Goal: Find specific page/section: Find specific page/section

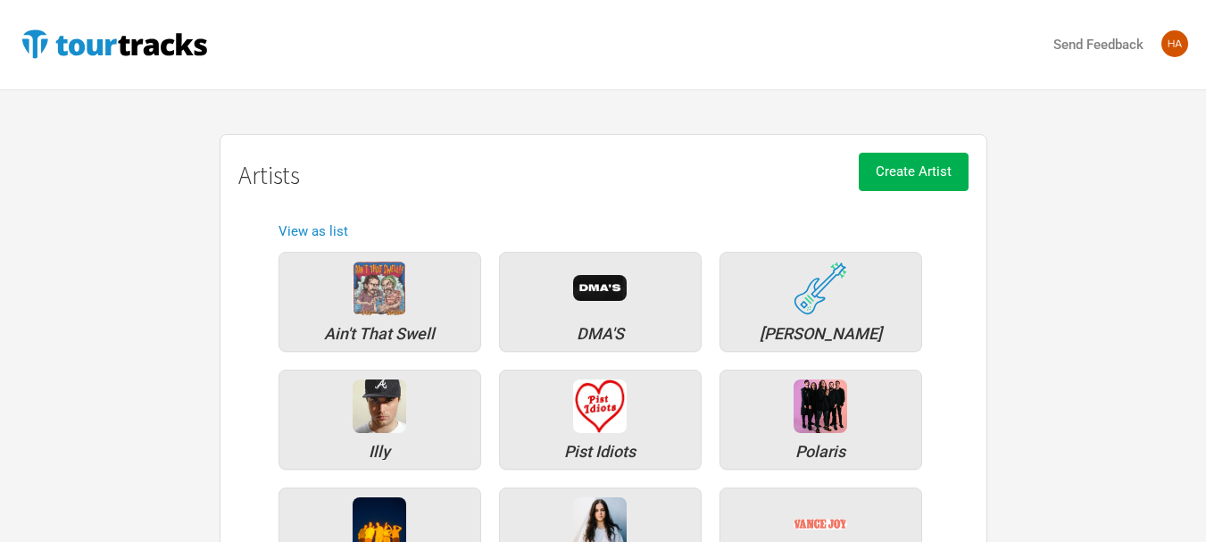
scroll to position [164, 0]
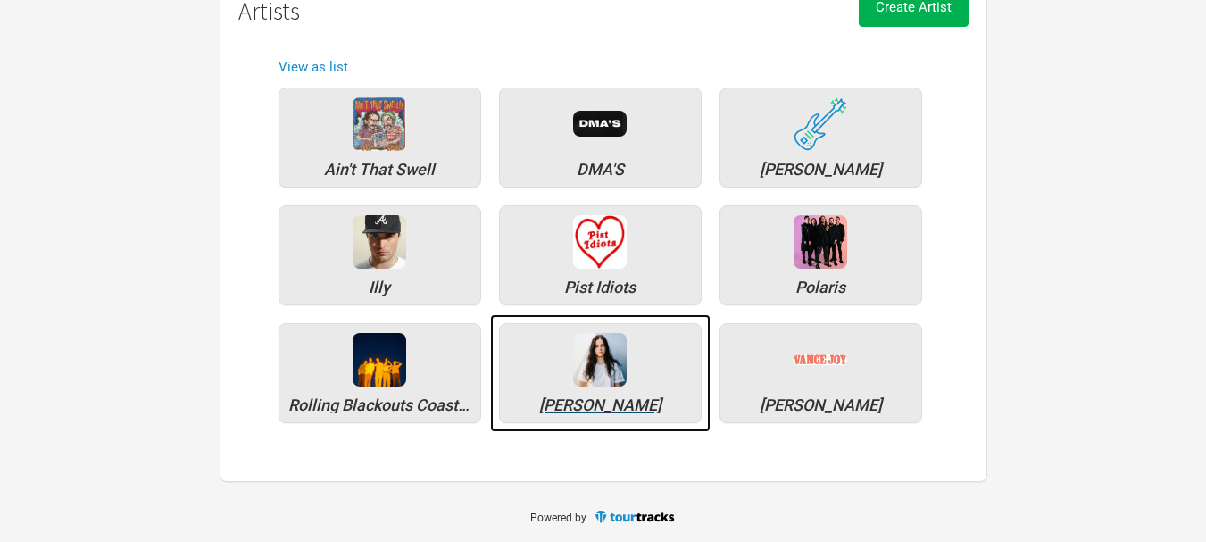
click at [567, 392] on div "[PERSON_NAME]" at bounding box center [600, 373] width 203 height 100
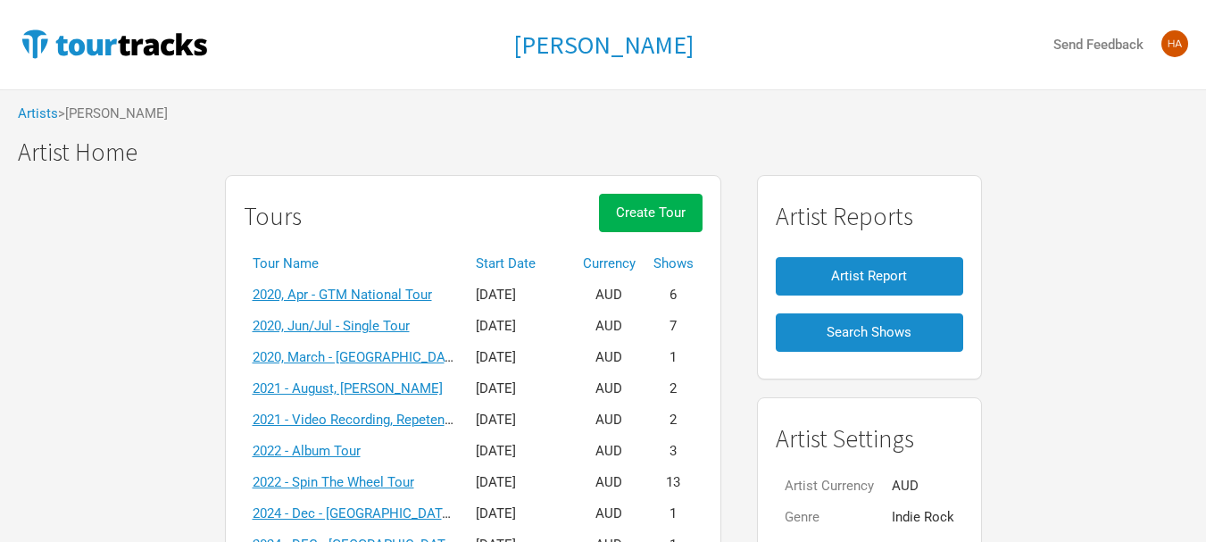
click at [500, 257] on th "Start Date" at bounding box center [520, 263] width 107 height 31
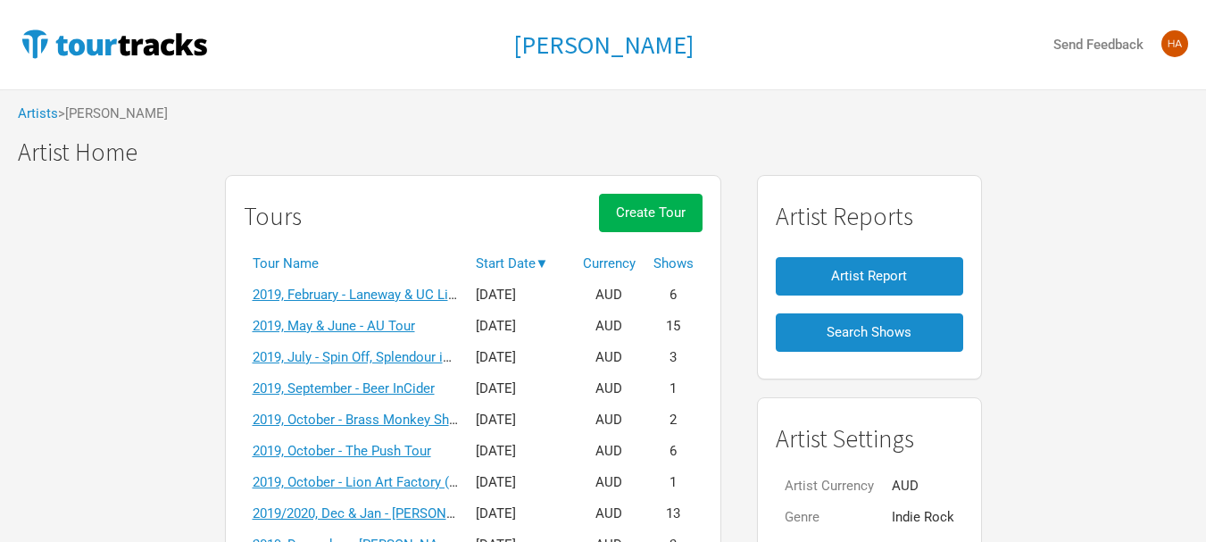
click at [500, 257] on th "Start Date ▼" at bounding box center [520, 263] width 107 height 31
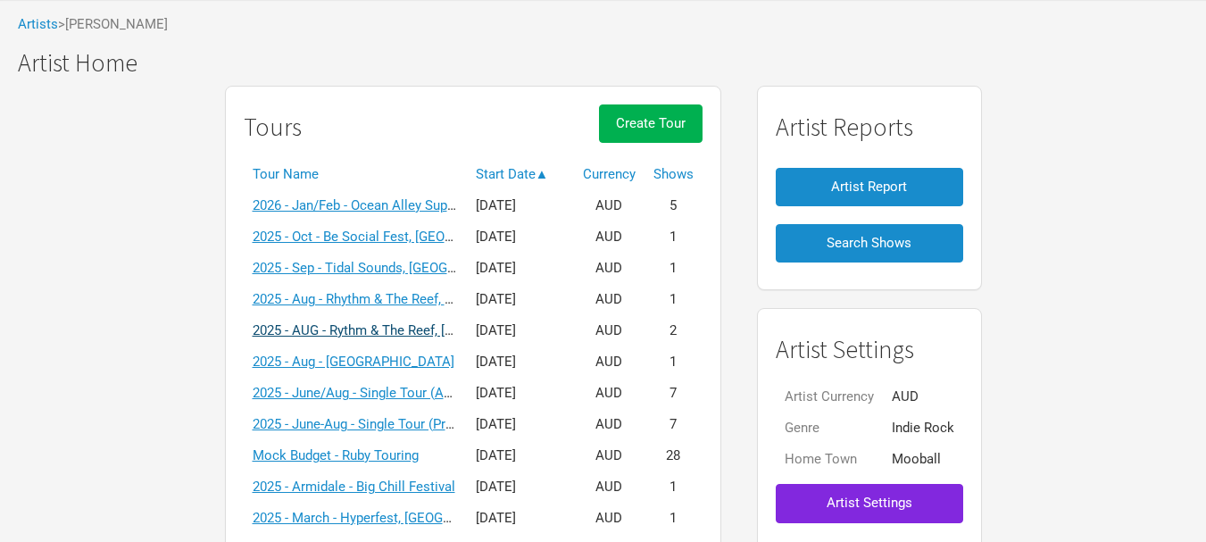
scroll to position [179, 0]
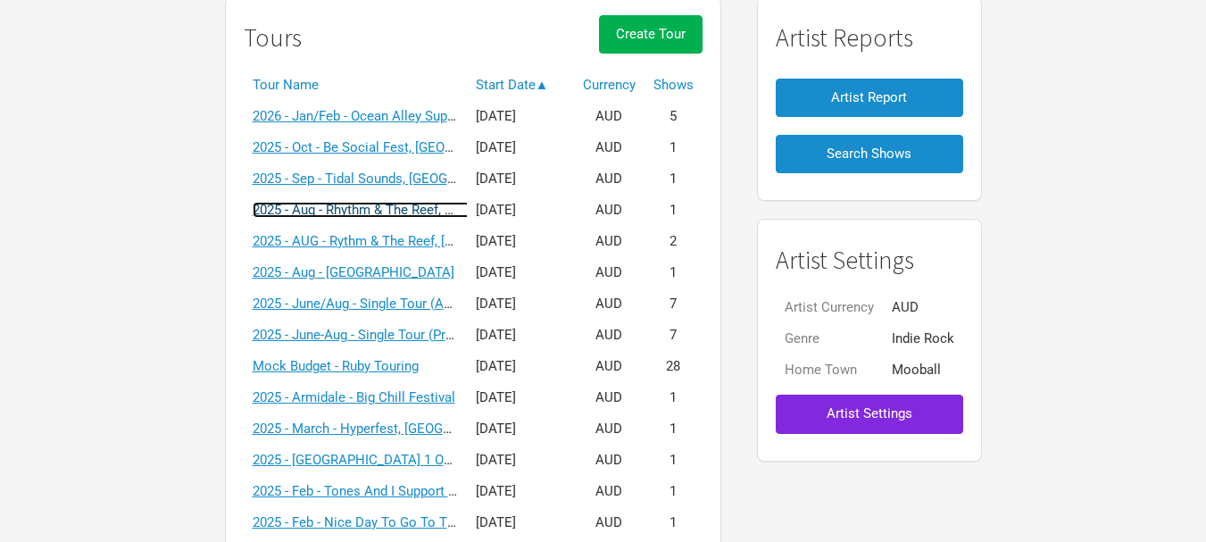
click at [363, 212] on link "2025 - Aug - Rhythm & The Reef, Mackay" at bounding box center [372, 210] width 238 height 16
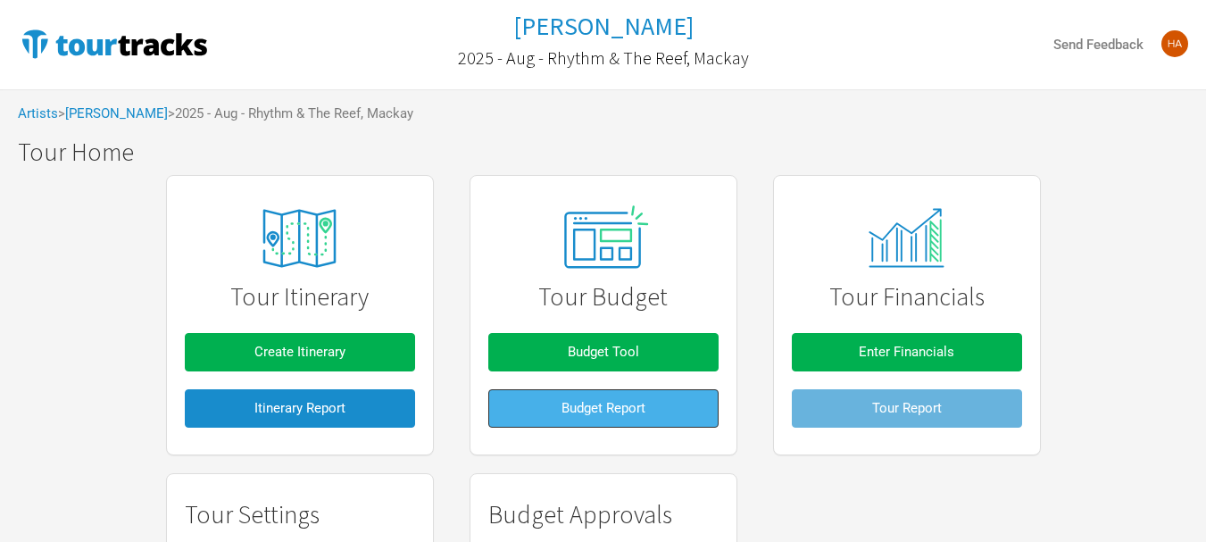
click at [658, 406] on button "Budget Report" at bounding box center [603, 408] width 230 height 38
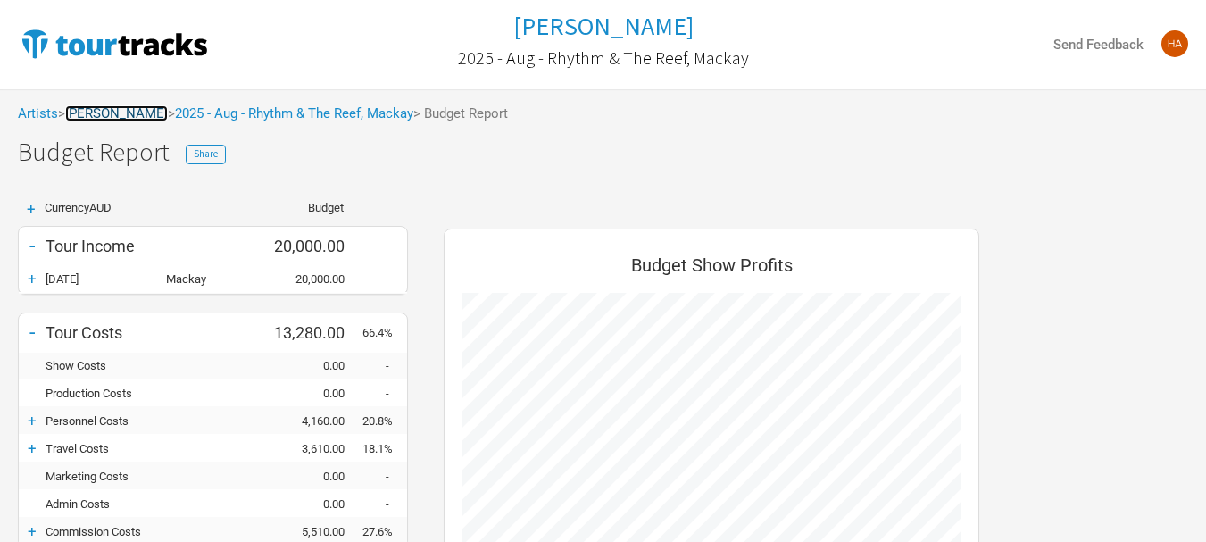
click at [114, 119] on link "[PERSON_NAME]" at bounding box center [116, 113] width 103 height 16
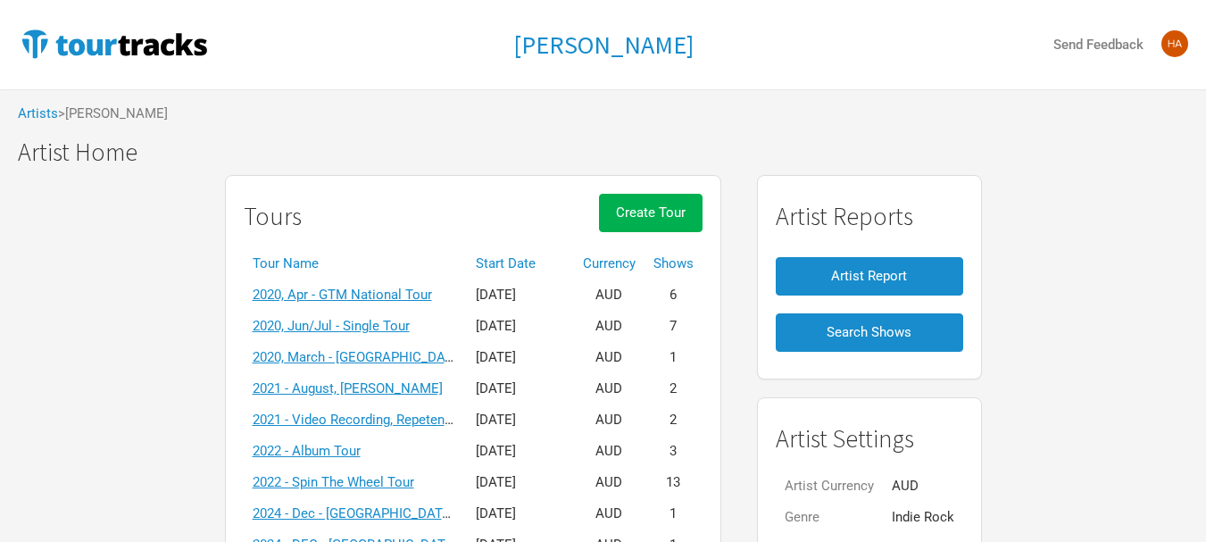
click at [480, 263] on th "Start Date" at bounding box center [520, 263] width 107 height 31
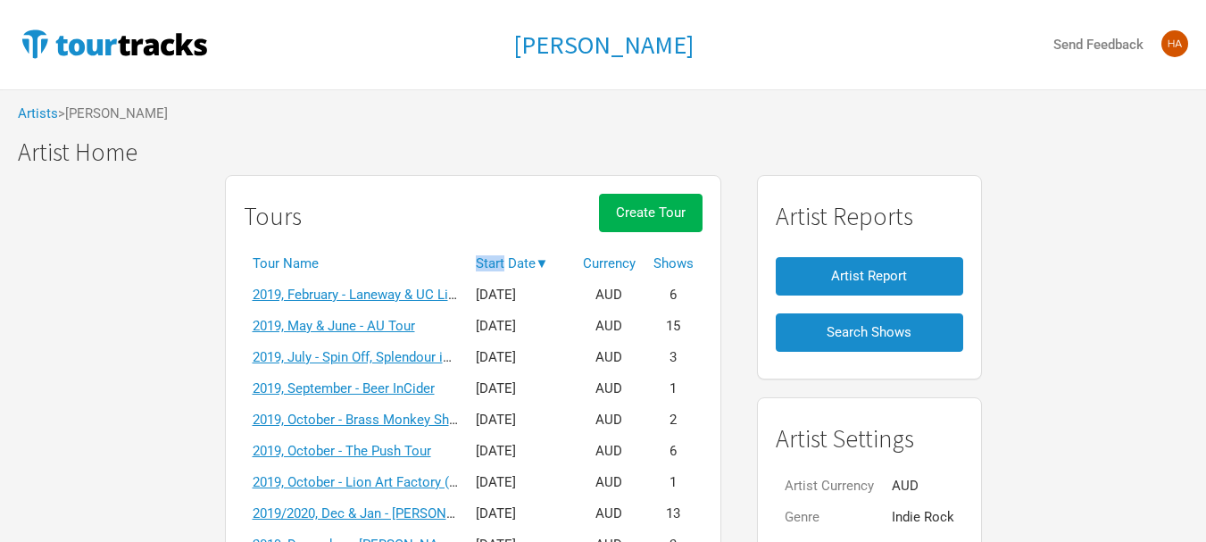
click at [481, 263] on th "Start Date ▼" at bounding box center [520, 263] width 107 height 31
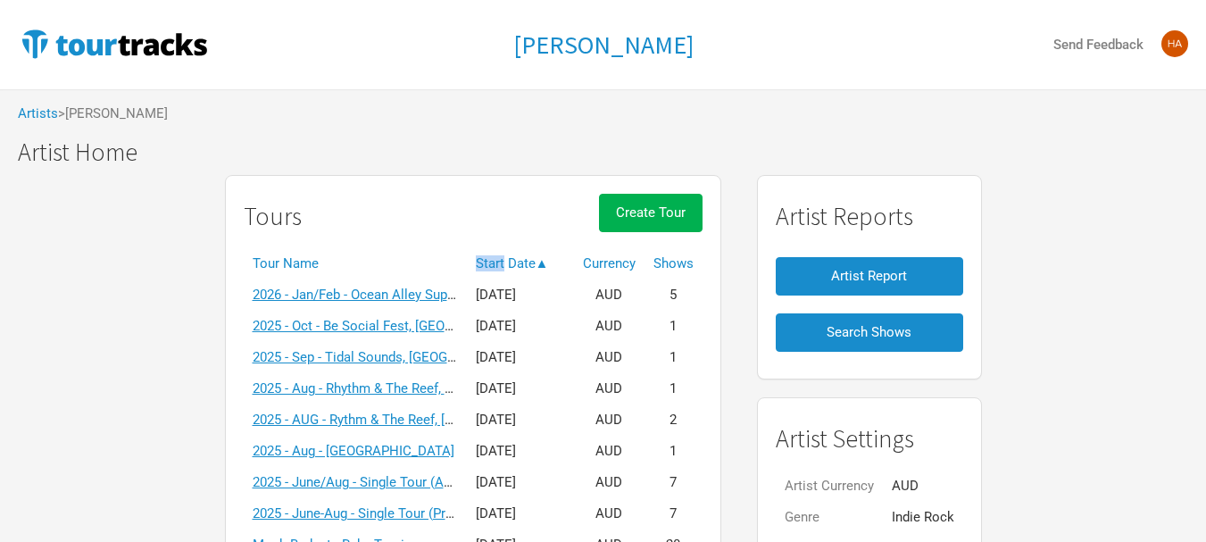
scroll to position [89, 0]
